Goal: Obtain resource: Download file/media

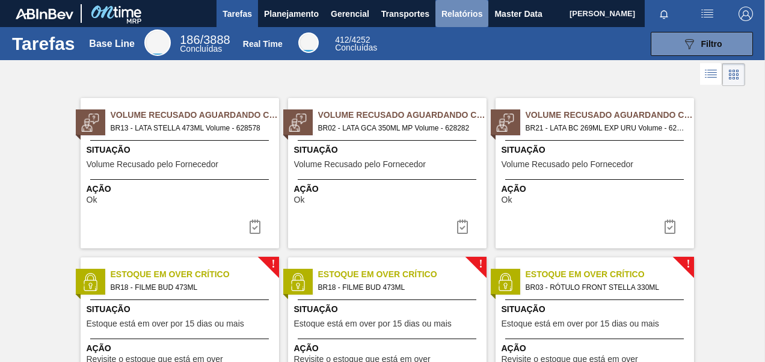
click at [458, 17] on span "Relatórios" at bounding box center [462, 14] width 41 height 14
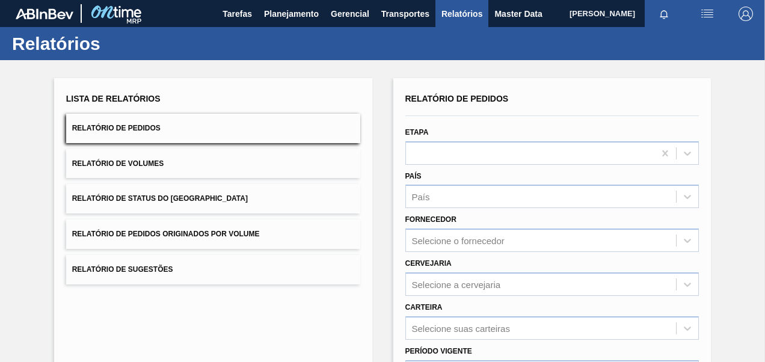
click at [214, 236] on span "Relatório de Pedidos Originados por Volume" at bounding box center [166, 234] width 188 height 8
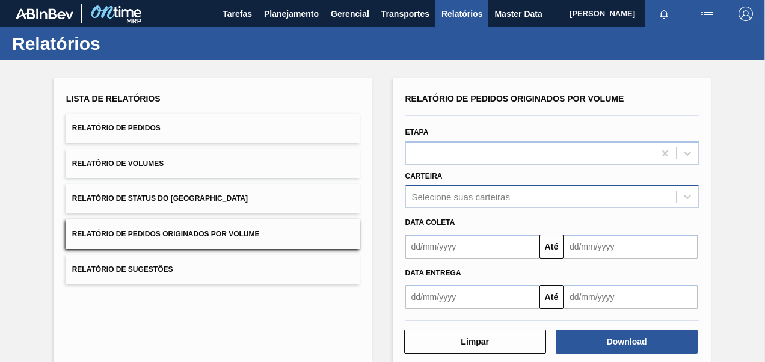
click at [440, 192] on div "Relatório de Pedidos Originados por Volume Etapa Carteira Selecione suas cartei…" at bounding box center [552, 199] width 294 height 219
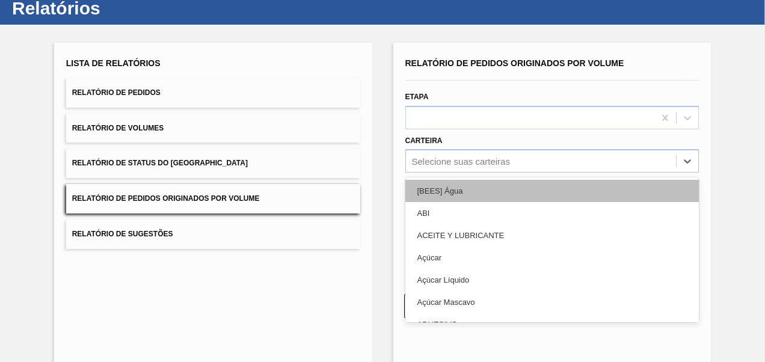
scroll to position [36, 0]
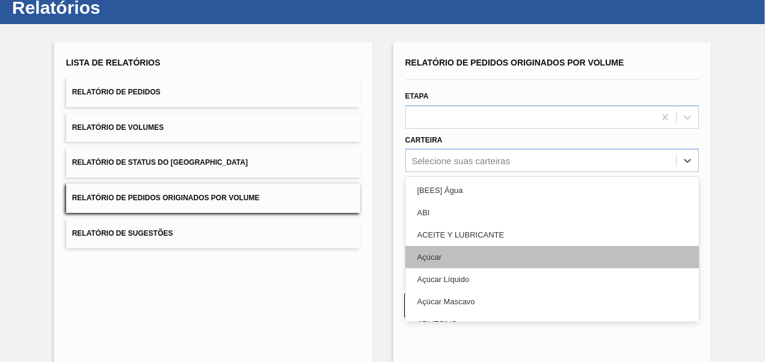
click at [444, 262] on div "Açúcar" at bounding box center [552, 257] width 294 height 22
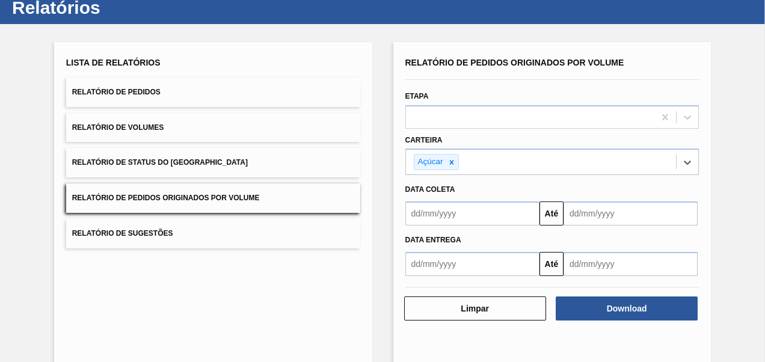
click at [456, 211] on input "text" at bounding box center [472, 214] width 134 height 24
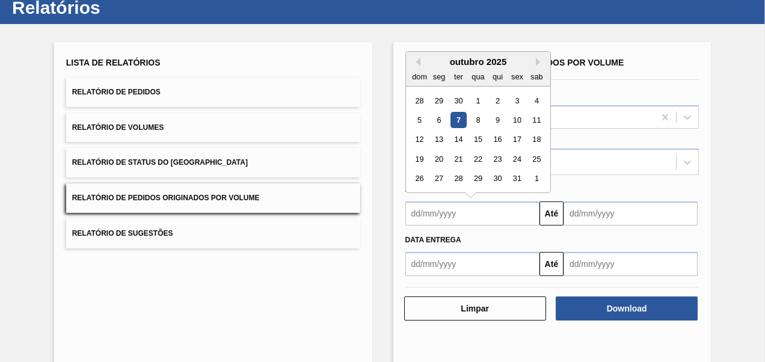
type input "[DATE]"
click at [604, 214] on input "text" at bounding box center [631, 214] width 134 height 24
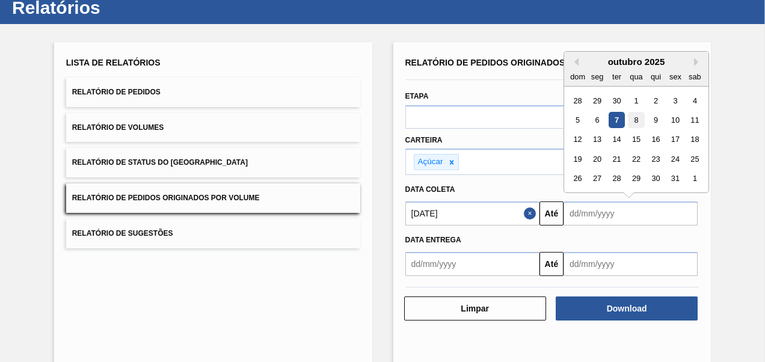
click at [635, 124] on div "8" at bounding box center [636, 120] width 16 height 16
type input "[DATE]"
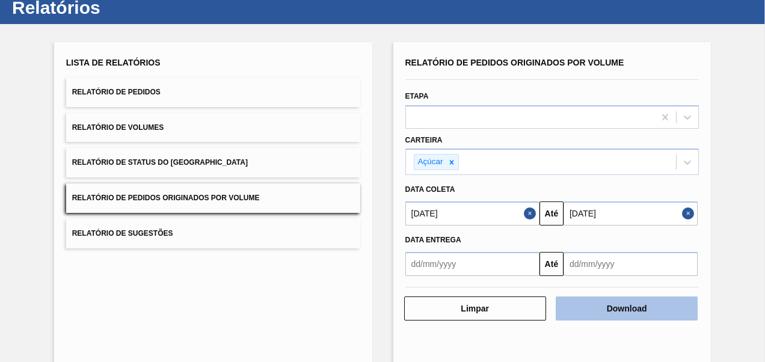
click at [608, 309] on button "Download" at bounding box center [627, 309] width 142 height 24
